Goal: Information Seeking & Learning: Learn about a topic

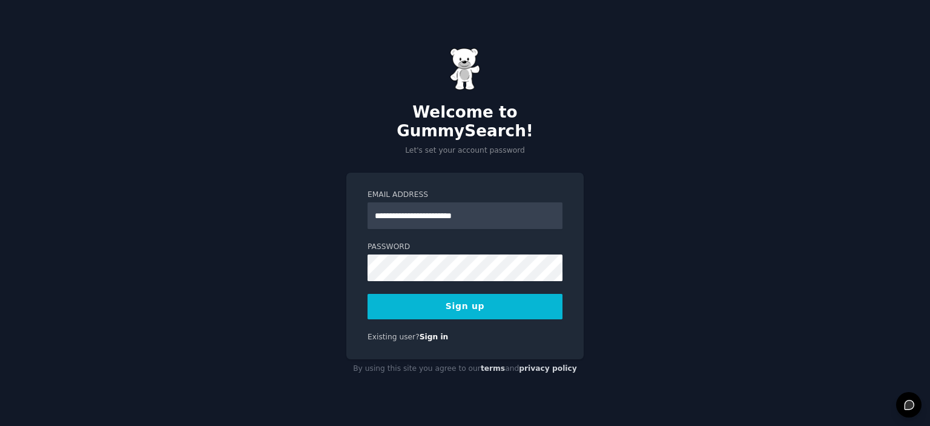
type input "**********"
click at [367, 294] on button "Sign up" at bounding box center [464, 306] width 195 height 25
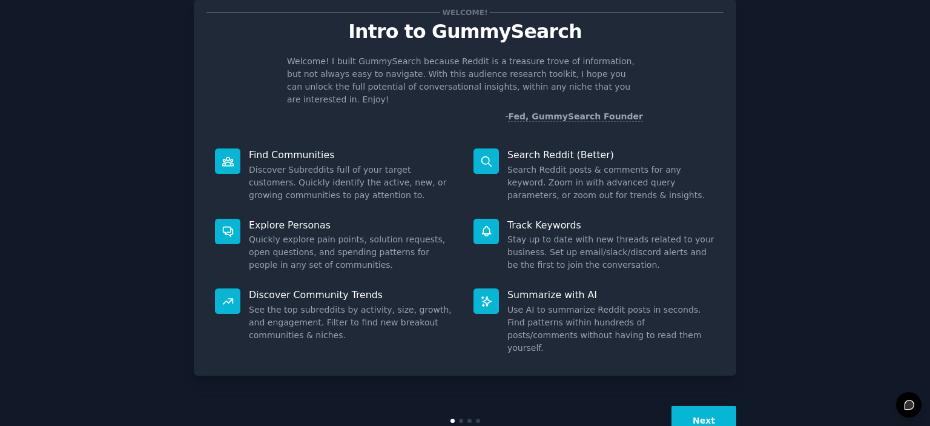
scroll to position [48, 0]
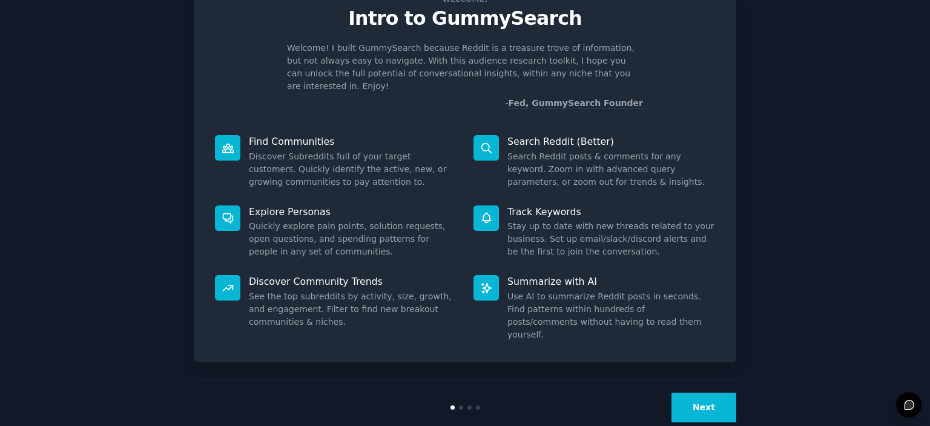
click at [700, 392] on button "Next" at bounding box center [703, 407] width 65 height 30
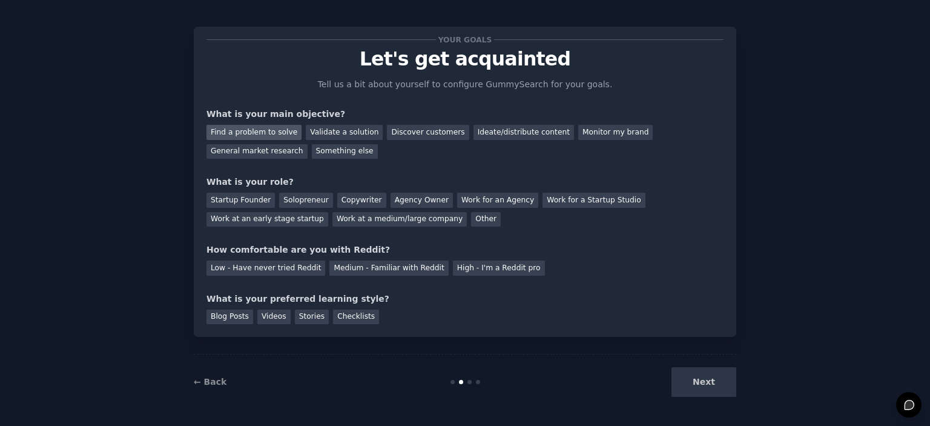
click at [275, 130] on div "Find a problem to solve" at bounding box center [253, 132] width 95 height 15
click at [318, 136] on div "Validate a solution" at bounding box center [344, 132] width 77 height 15
click at [276, 135] on div "Find a problem to solve" at bounding box center [253, 132] width 95 height 15
click at [254, 199] on div "Startup Founder" at bounding box center [240, 200] width 68 height 15
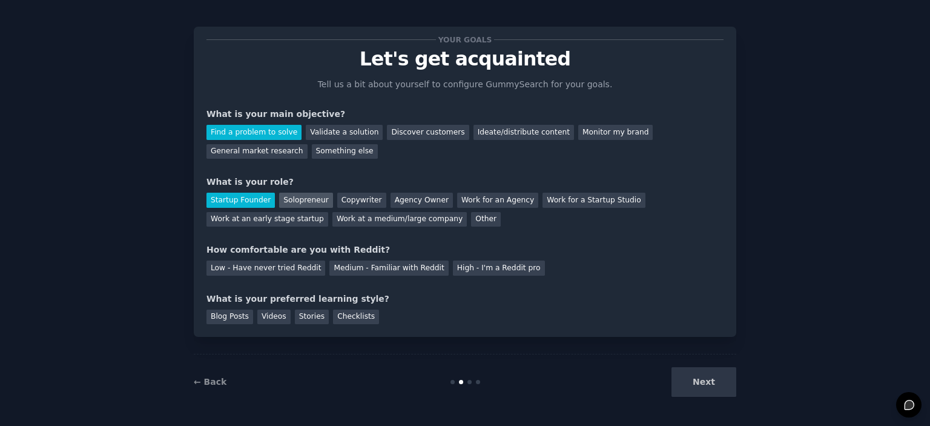
click at [283, 203] on div "Solopreneur" at bounding box center [305, 200] width 53 height 15
click at [361, 269] on div "Medium - Familiar with Reddit" at bounding box center [388, 267] width 119 height 15
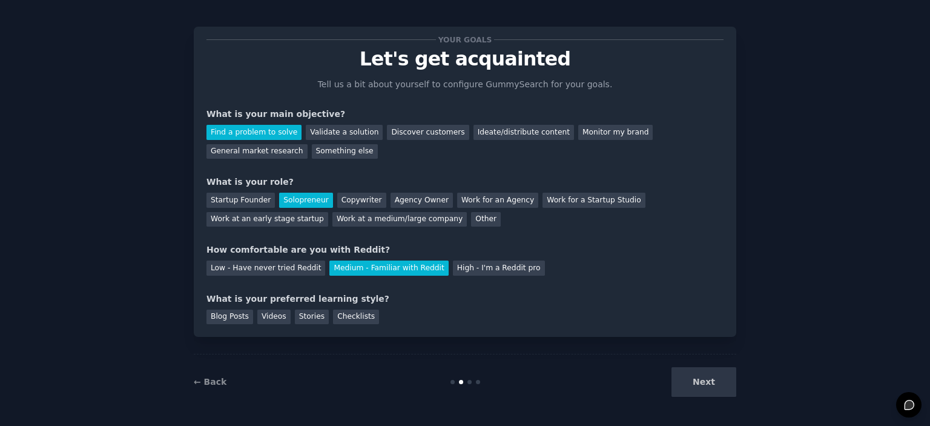
click at [701, 384] on div "Next" at bounding box center [645, 382] width 181 height 30
click at [222, 317] on div "Blog Posts" at bounding box center [229, 316] width 47 height 15
click at [271, 316] on div "Videos" at bounding box center [273, 316] width 33 height 15
click at [710, 394] on button "Next" at bounding box center [703, 382] width 65 height 30
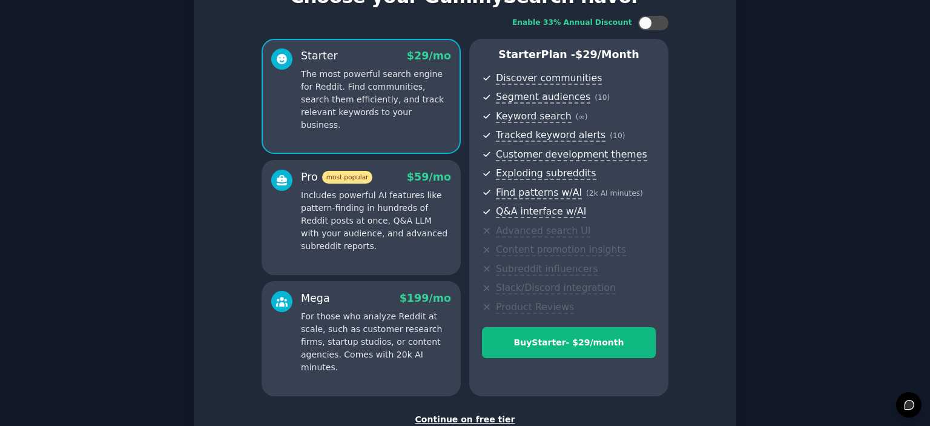
scroll to position [69, 0]
click at [470, 416] on div "Continue on free tier" at bounding box center [464, 420] width 517 height 13
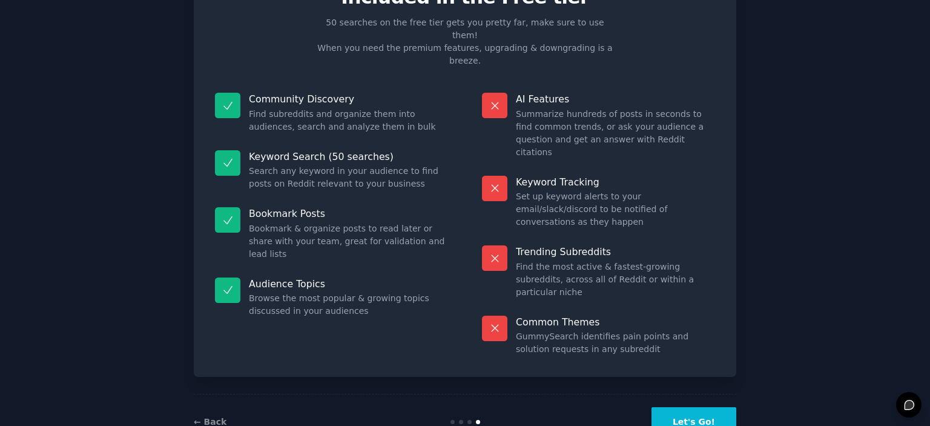
scroll to position [45, 0]
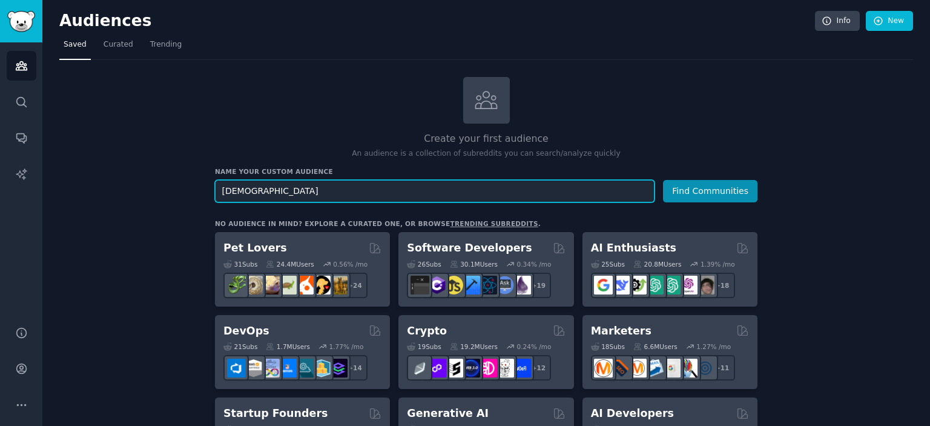
type input "[DEMOGRAPHIC_DATA]"
click at [663, 180] on button "Find Communities" at bounding box center [710, 191] width 94 height 22
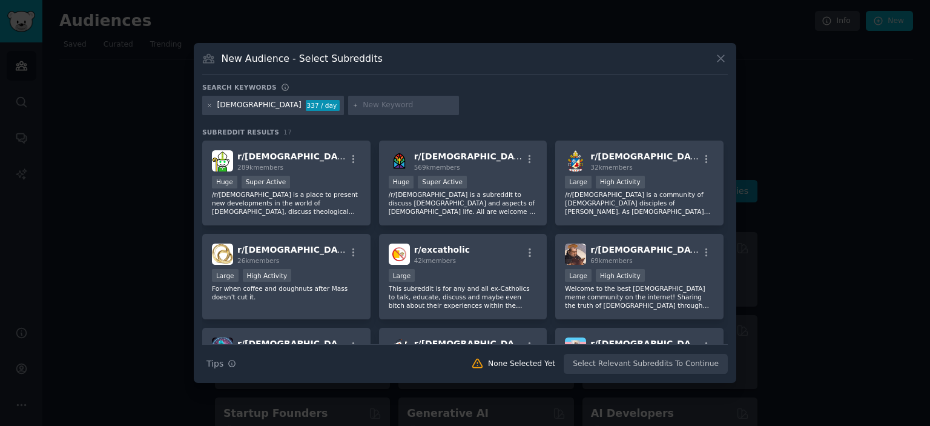
click at [240, 104] on div "[DEMOGRAPHIC_DATA]" at bounding box center [259, 105] width 84 height 11
click at [208, 107] on icon at bounding box center [209, 105] width 7 height 7
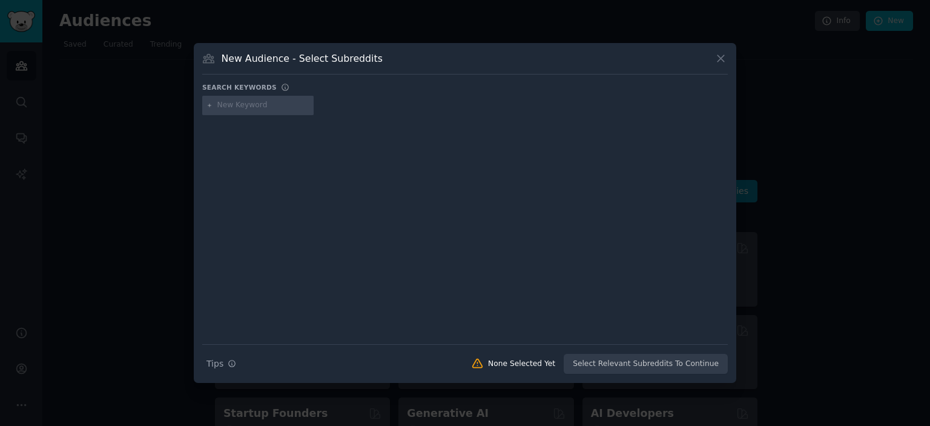
click at [235, 106] on input "text" at bounding box center [263, 105] width 92 height 11
type input "catholic app"
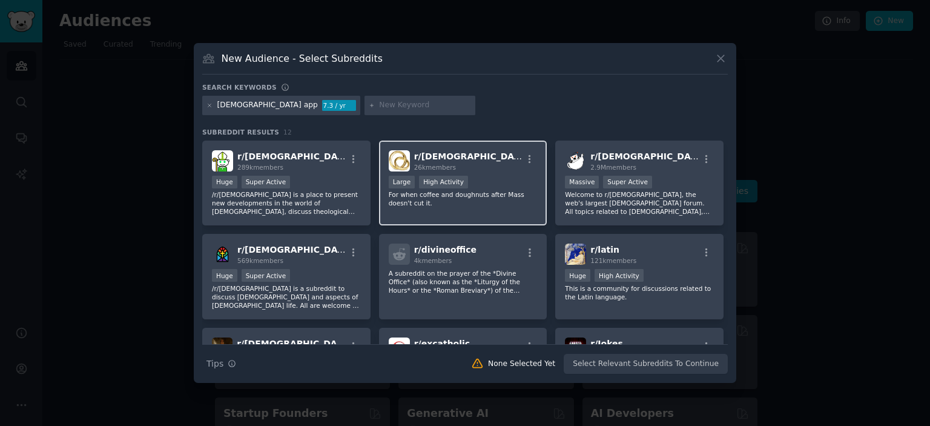
click at [437, 198] on p "For when coffee and doughnuts after Mass doesn't cut it." at bounding box center [463, 198] width 149 height 17
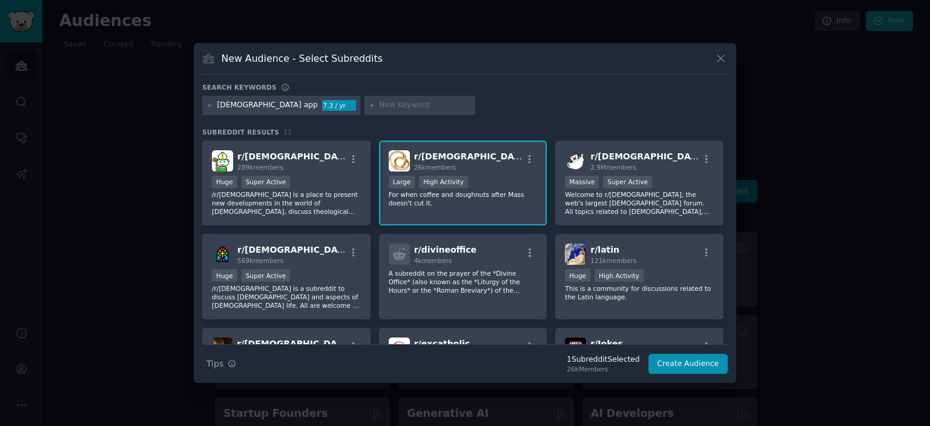
click at [460, 143] on div "r/ CatholicDating 26k members Large High Activity For when coffee and doughnuts…" at bounding box center [463, 182] width 168 height 85
